Goal: Task Accomplishment & Management: Use online tool/utility

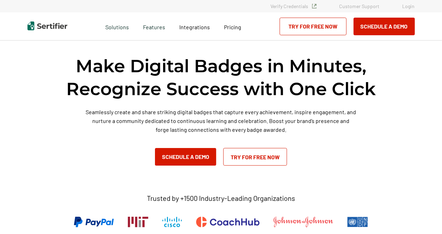
click at [404, 6] on link "Login" at bounding box center [408, 6] width 12 height 6
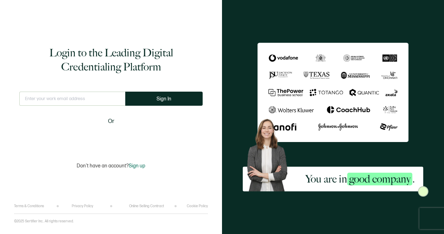
click at [49, 98] on input "text" at bounding box center [72, 99] width 106 height 14
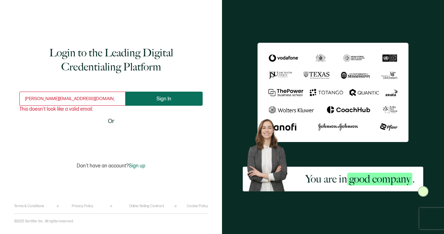
click at [167, 99] on span "Sign In" at bounding box center [164, 98] width 15 height 5
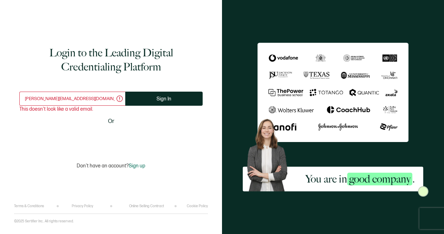
click at [83, 100] on input "Michelle@HL7.org" at bounding box center [72, 99] width 106 height 14
drag, startPoint x: 74, startPoint y: 98, endPoint x: 17, endPoint y: 100, distance: 57.1
click at [17, 100] on div "Login to the Leading Digital Credentialing Platform Michelle@HL7.org This doesn…" at bounding box center [111, 107] width 194 height 193
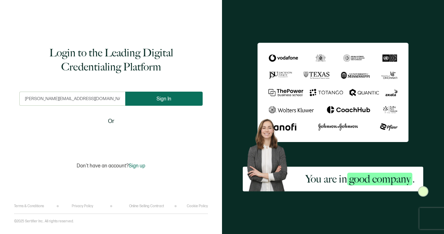
type input "michelle@hl7.org"
click at [163, 101] on button "Sign In" at bounding box center [163, 99] width 77 height 14
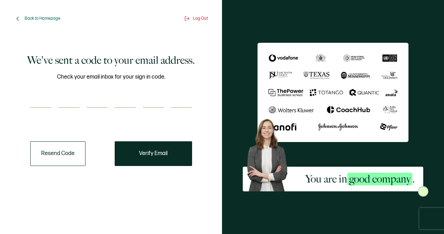
click at [46, 99] on input "number" at bounding box center [40, 101] width 21 height 14
type input "6"
type input "9"
type input "5"
type input "4"
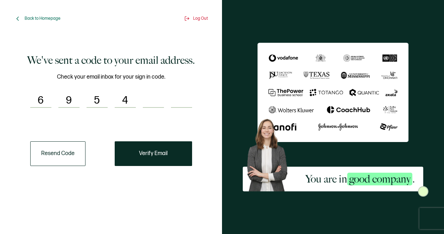
type input "9"
type input "2"
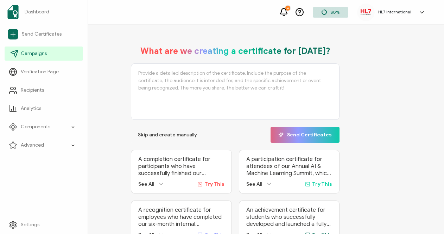
click at [31, 55] on span "Campaigns" at bounding box center [34, 53] width 26 height 7
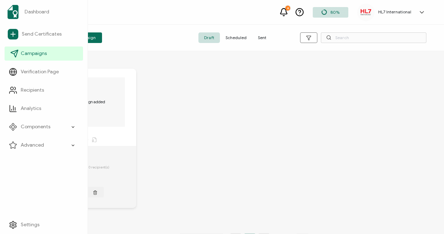
click at [31, 52] on span "Campaigns" at bounding box center [34, 53] width 26 height 7
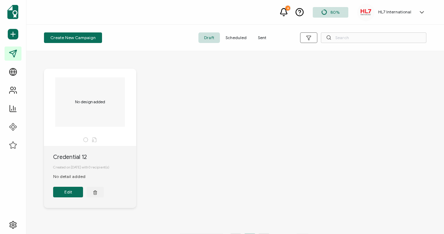
click at [261, 38] on span "Sent" at bounding box center [262, 37] width 20 height 11
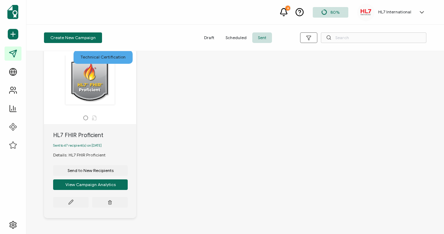
scroll to position [623, 0]
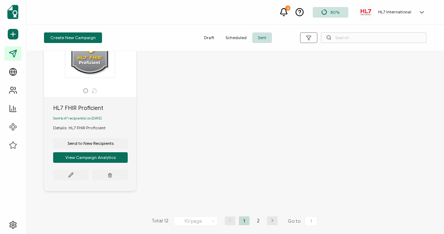
click at [270, 221] on icon "button" at bounding box center [272, 220] width 11 height 4
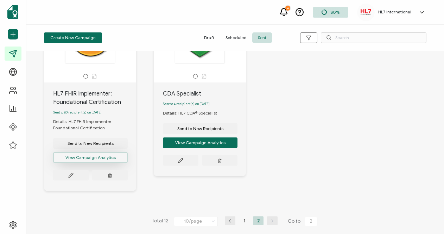
scroll to position [65, 0]
click at [69, 177] on icon at bounding box center [71, 175] width 4 height 4
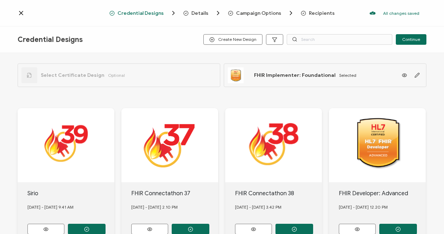
click at [319, 14] on span "Recipients" at bounding box center [322, 13] width 26 height 5
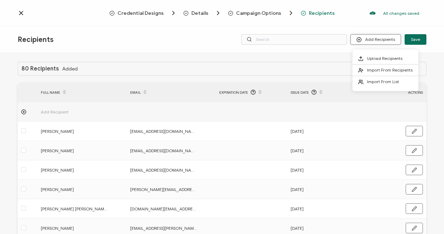
click at [374, 40] on button "Add Recipients" at bounding box center [376, 39] width 51 height 11
click at [371, 59] on span "Upload Recipients" at bounding box center [385, 58] width 36 height 5
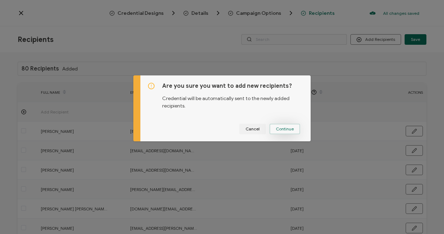
click at [281, 132] on button "Continue" at bounding box center [285, 129] width 31 height 11
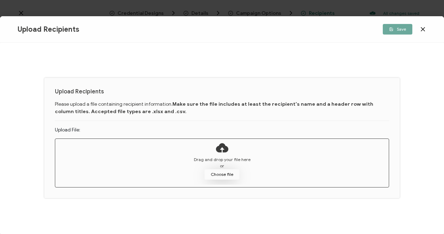
click at [215, 174] on button "Choose file" at bounding box center [222, 174] width 35 height 11
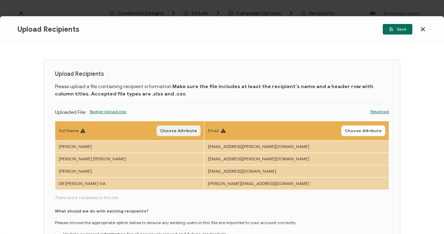
click at [196, 128] on span "Choose Attribute" at bounding box center [178, 130] width 37 height 4
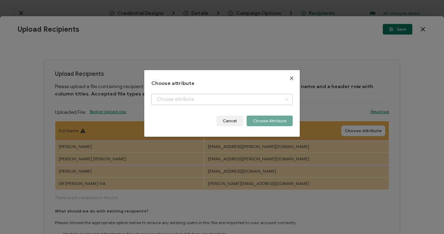
click at [287, 98] on icon "dialog" at bounding box center [286, 99] width 9 height 11
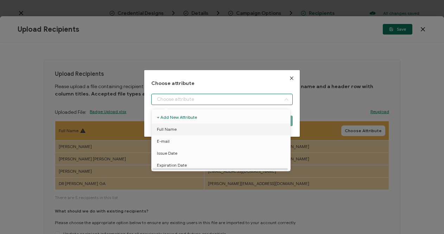
click at [168, 129] on span "Full Name" at bounding box center [167, 129] width 20 height 12
type input "Full Name"
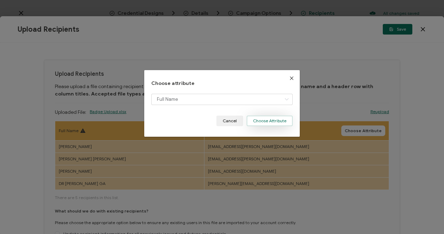
click at [261, 123] on button "Choose Attribute" at bounding box center [270, 120] width 46 height 11
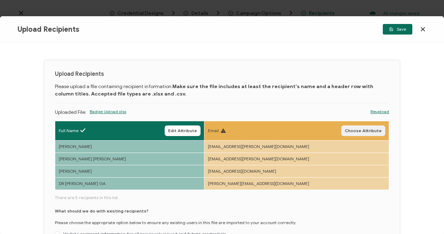
click at [351, 131] on span "Choose Attribute" at bounding box center [363, 130] width 37 height 4
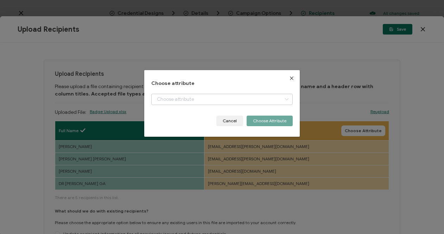
drag, startPoint x: 284, startPoint y: 98, endPoint x: 280, endPoint y: 98, distance: 3.9
click at [284, 98] on icon "dialog" at bounding box center [286, 99] width 9 height 11
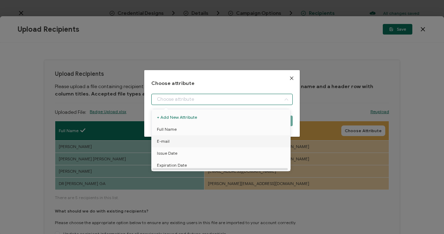
click at [163, 140] on span "E-mail" at bounding box center [163, 141] width 13 height 12
type input "E-mail"
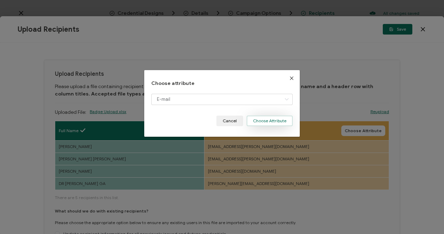
click at [260, 121] on button "Choose Attribute" at bounding box center [270, 120] width 46 height 11
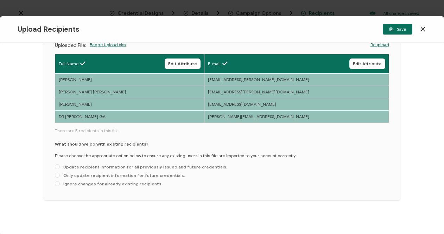
scroll to position [68, 0]
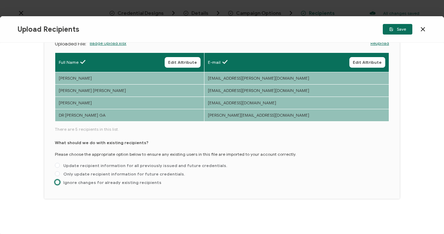
click at [58, 181] on span at bounding box center [57, 182] width 5 height 5
click at [58, 181] on input "Ignore changes for already existing recipients" at bounding box center [57, 183] width 5 height 6
radio input "true"
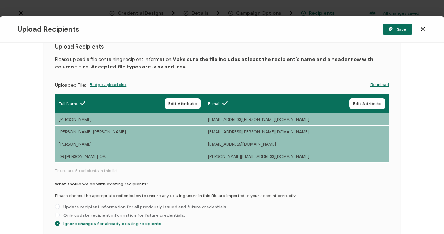
scroll to position [0, 0]
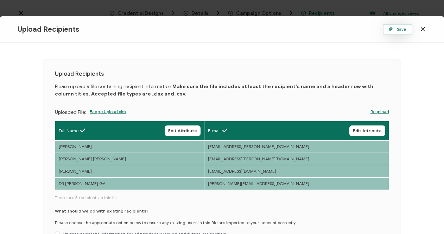
click at [399, 31] on span "Save" at bounding box center [397, 29] width 17 height 4
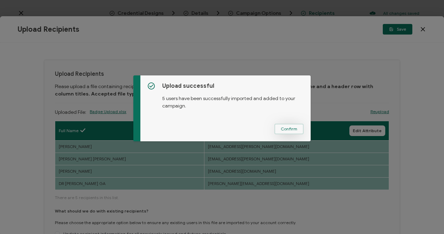
click at [284, 128] on span "Confirm" at bounding box center [289, 129] width 17 height 4
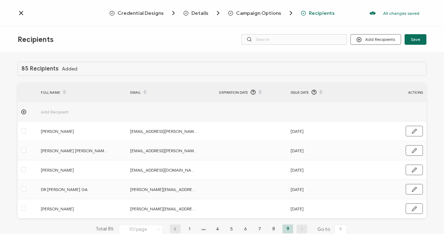
click at [259, 12] on span "Campaign Options" at bounding box center [258, 13] width 45 height 5
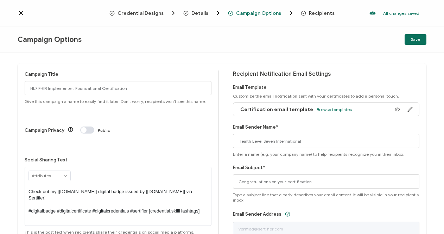
click at [21, 13] on icon at bounding box center [21, 13] width 4 height 4
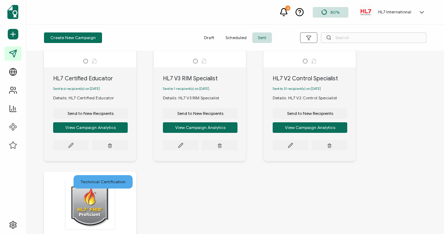
scroll to position [458, 0]
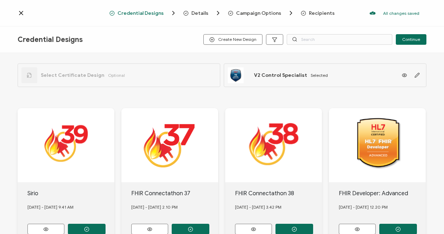
click at [312, 13] on span "Recipients" at bounding box center [322, 13] width 26 height 5
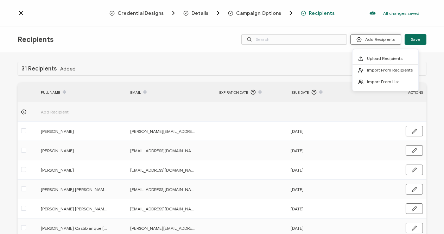
click at [384, 39] on button "Add Recipients" at bounding box center [376, 39] width 51 height 11
click at [374, 60] on span "Upload Recipients" at bounding box center [385, 58] width 36 height 5
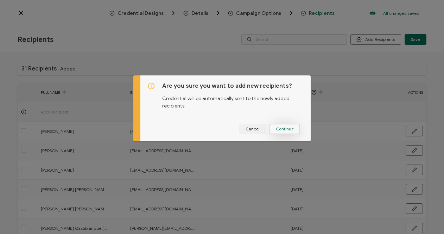
click at [281, 132] on button "Continue" at bounding box center [285, 129] width 31 height 11
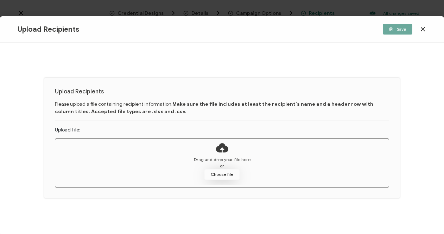
click at [222, 175] on button "Choose file" at bounding box center [222, 174] width 35 height 11
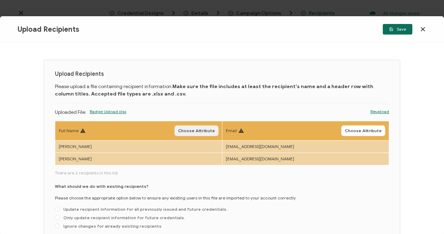
click at [189, 131] on span "Choose Attribute" at bounding box center [196, 130] width 37 height 4
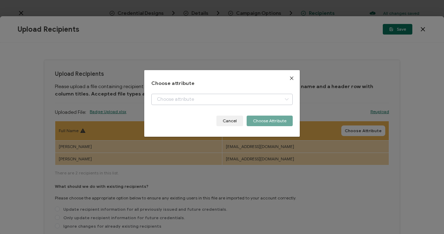
click at [284, 98] on icon "dialog" at bounding box center [286, 99] width 9 height 11
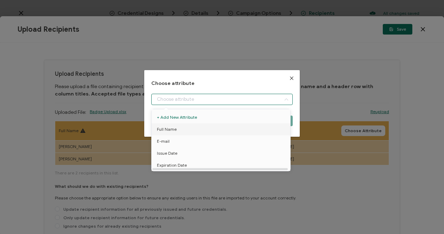
click at [169, 130] on span "Full Name" at bounding box center [167, 129] width 20 height 12
type input "Full Name"
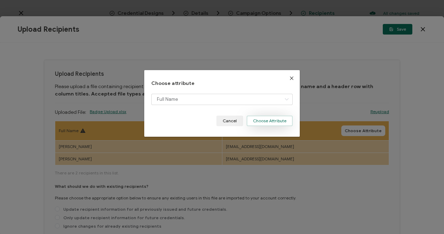
click at [263, 120] on button "Choose Attribute" at bounding box center [270, 120] width 46 height 11
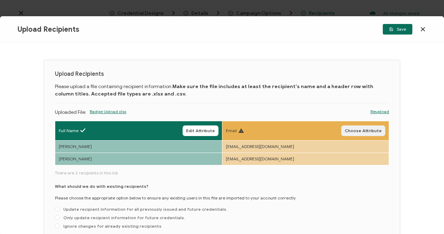
click at [371, 131] on span "Choose Attribute" at bounding box center [363, 130] width 37 height 4
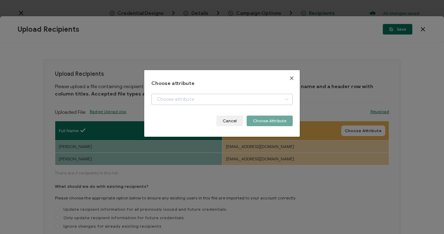
click at [284, 100] on icon "dialog" at bounding box center [286, 99] width 9 height 11
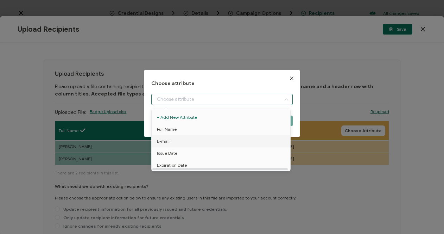
click at [165, 140] on span "E-mail" at bounding box center [163, 141] width 13 height 12
type input "E-mail"
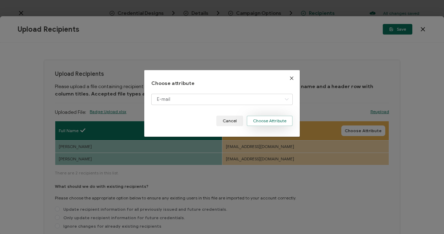
click at [265, 122] on button "Choose Attribute" at bounding box center [270, 120] width 46 height 11
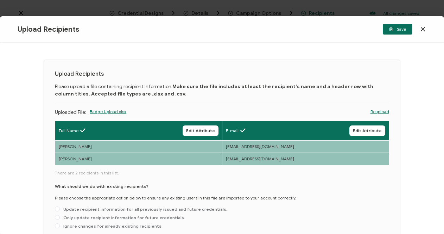
scroll to position [35, 0]
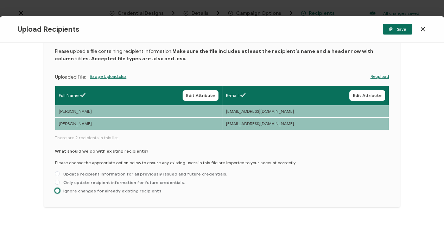
click at [58, 189] on span at bounding box center [57, 190] width 5 height 5
click at [58, 189] on input "Ignore changes for already existing recipients" at bounding box center [57, 191] width 5 height 6
radio input "true"
click at [397, 30] on span "Save" at bounding box center [397, 29] width 17 height 4
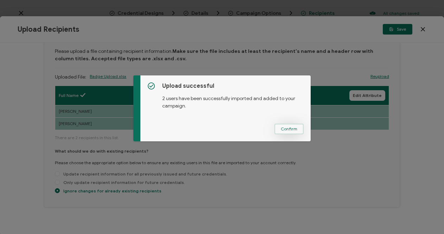
click at [281, 128] on span "Confirm" at bounding box center [289, 129] width 17 height 4
